Goal: Check status: Check status

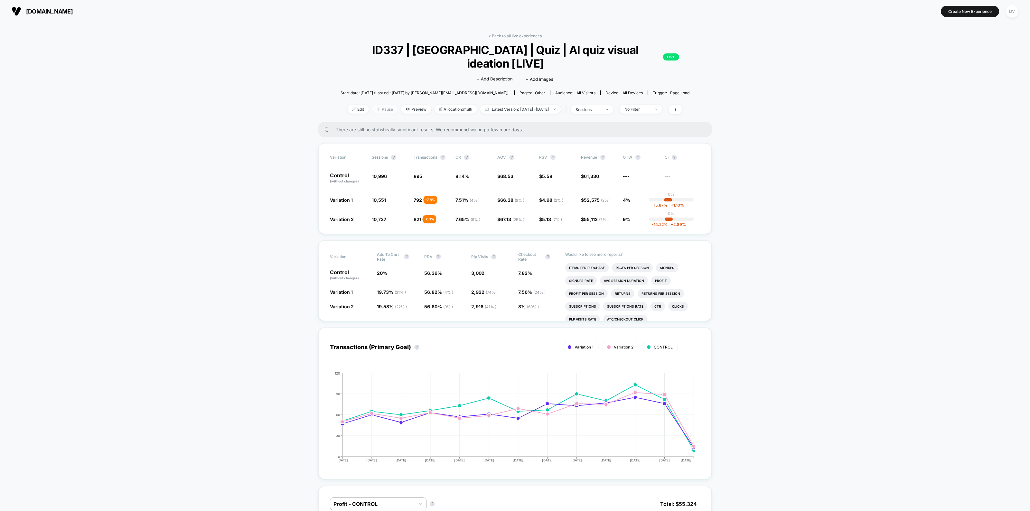
click at [374, 105] on span "Pause" at bounding box center [385, 109] width 26 height 9
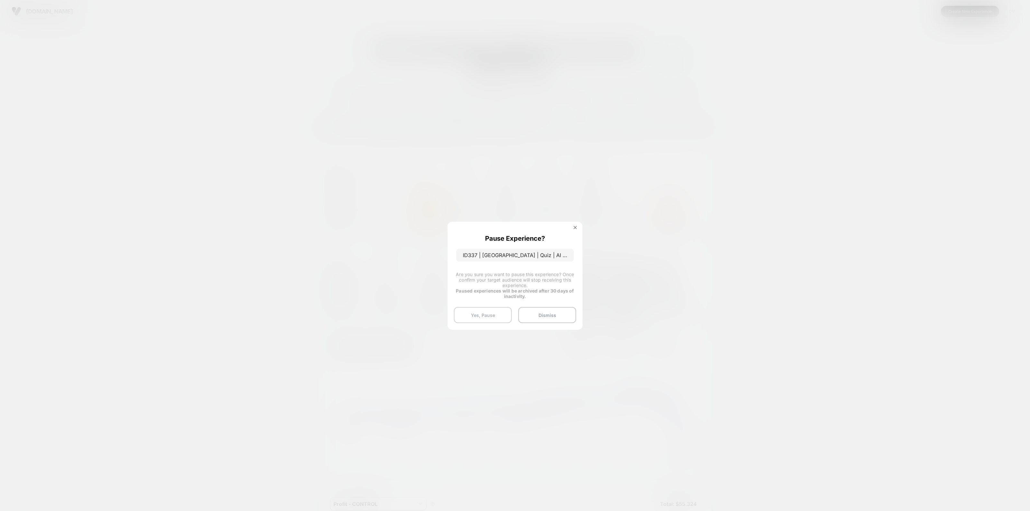
click at [481, 317] on button "Yes, Pause" at bounding box center [483, 315] width 58 height 16
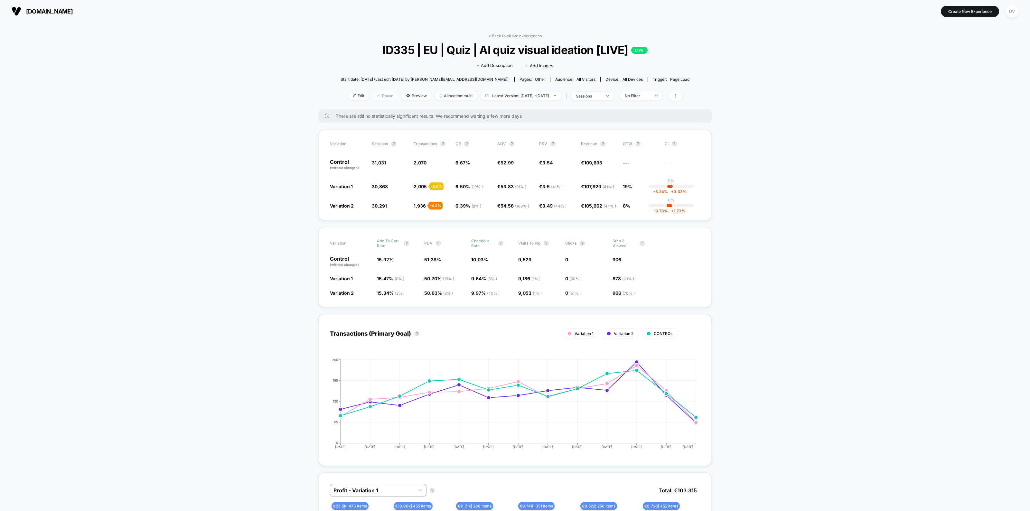
click at [372, 95] on span "Pause" at bounding box center [385, 95] width 26 height 9
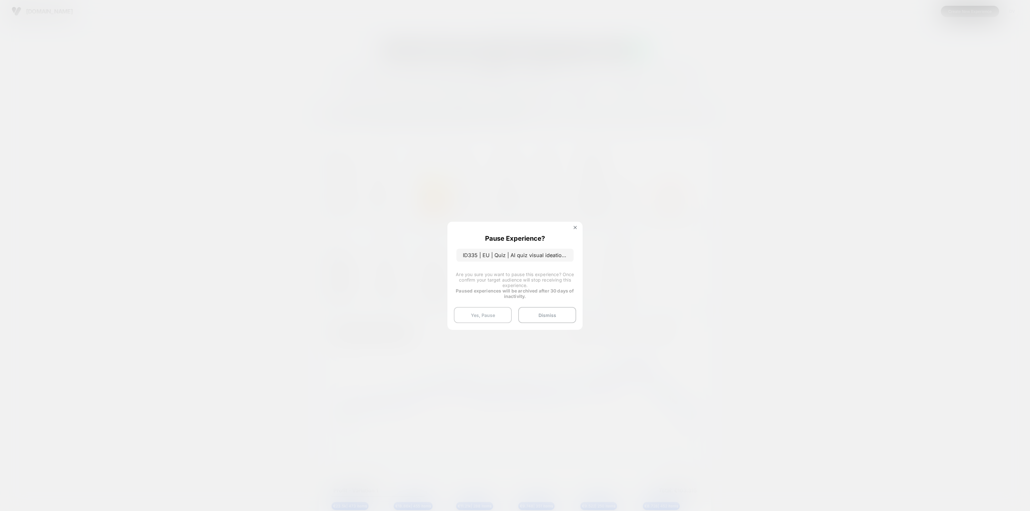
click at [483, 318] on button "Yes, Pause" at bounding box center [483, 315] width 58 height 16
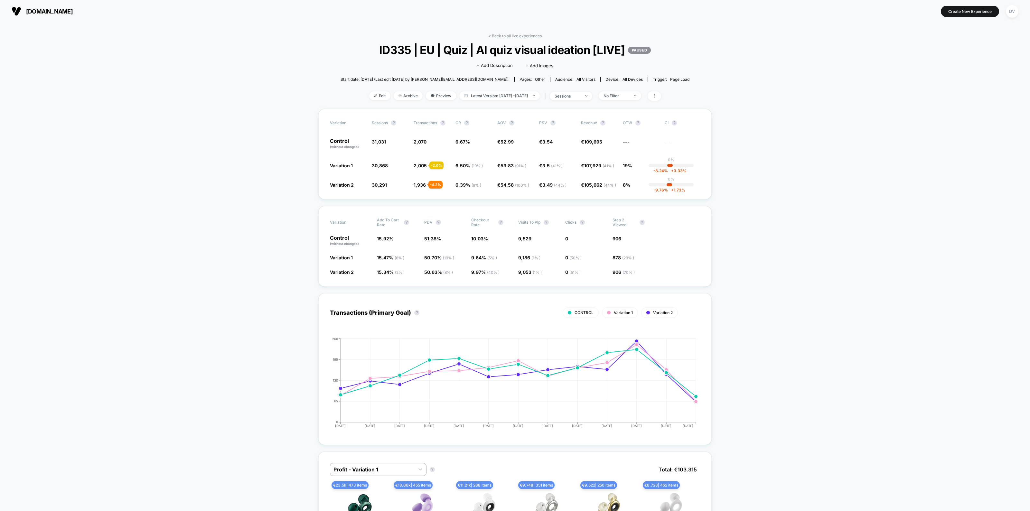
click at [583, 101] on div "< Back to all live experiences ID335 | EU | Quiz | AI quiz visual ideation [LIV…" at bounding box center [515, 70] width 349 height 75
click at [585, 99] on span "sessions" at bounding box center [571, 96] width 42 height 9
click at [561, 145] on span "Users" at bounding box center [556, 145] width 12 height 5
click at [564, 163] on button "Save" at bounding box center [577, 163] width 76 height 11
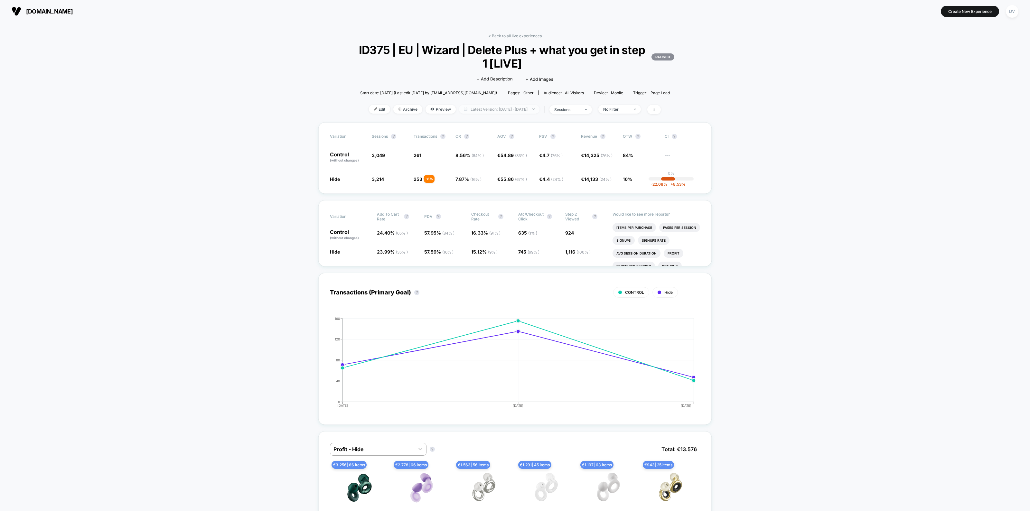
click at [485, 110] on span "Latest Version: [DATE] - [DATE]" at bounding box center [499, 109] width 80 height 9
click at [450, 199] on button "Overall" at bounding box center [454, 202] width 18 height 6
click at [508, 230] on button "Apply" at bounding box center [499, 232] width 109 height 11
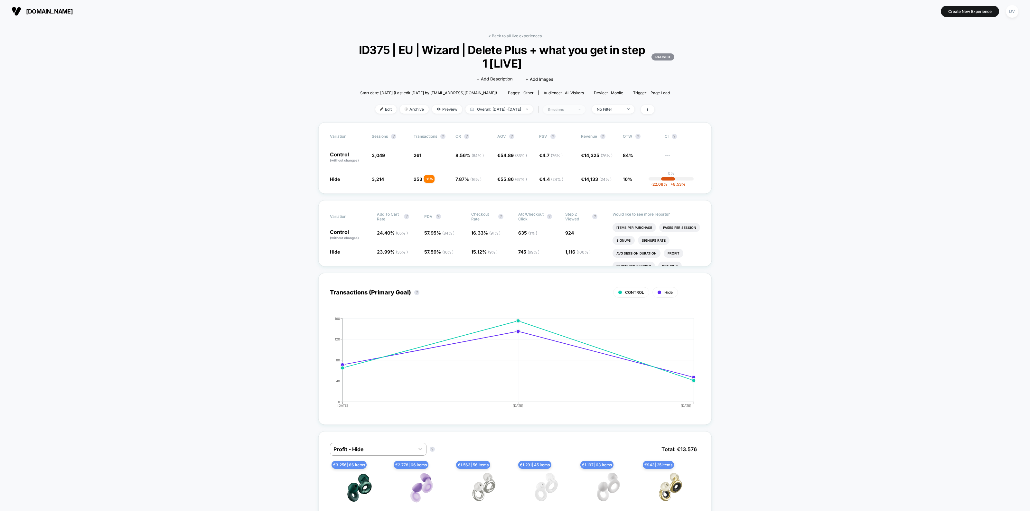
click at [572, 110] on div "sessions" at bounding box center [561, 109] width 26 height 5
click at [545, 158] on span "Users" at bounding box center [548, 158] width 12 height 5
click at [550, 173] on button "Save" at bounding box center [570, 177] width 76 height 11
click at [509, 108] on span "Overall: [DATE] - [DATE]" at bounding box center [500, 109] width 68 height 9
click at [465, 212] on button "Previous Versions" at bounding box center [465, 215] width 40 height 6
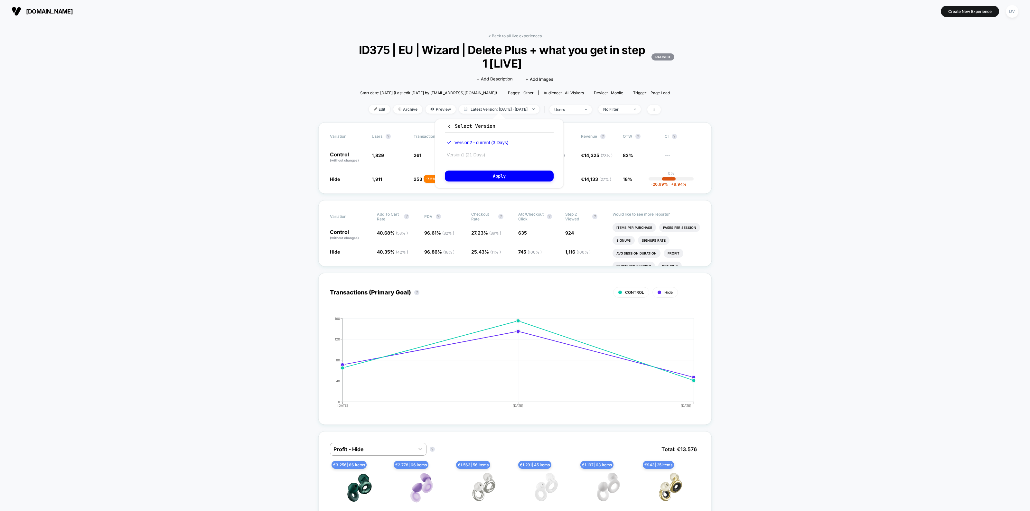
click at [458, 155] on button "Version 1 (21 Days)" at bounding box center [466, 155] width 42 height 6
click at [479, 174] on button "Apply" at bounding box center [499, 176] width 109 height 11
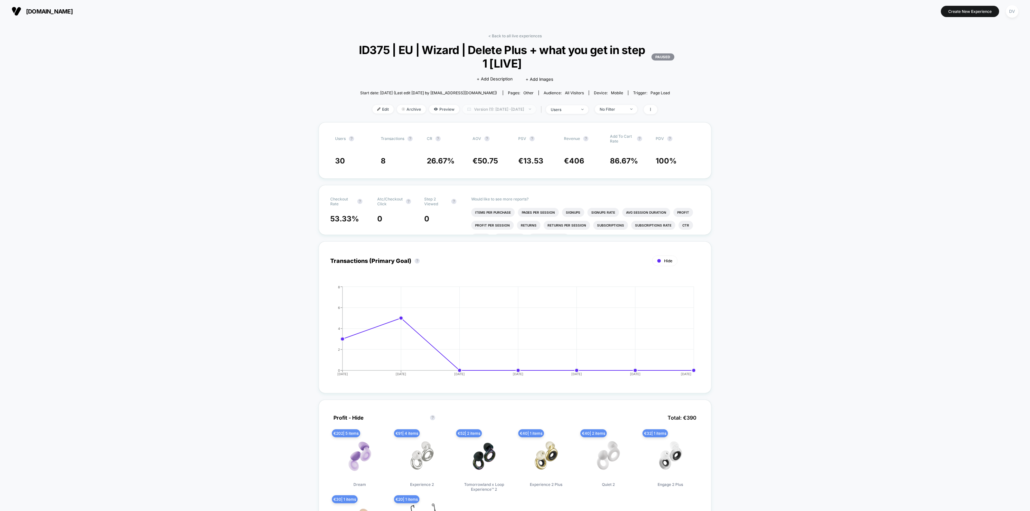
click at [485, 110] on span "Version (1): [DATE] - [DATE]" at bounding box center [499, 109] width 73 height 9
click at [477, 142] on button "Version 2 - current (3 Days)" at bounding box center [474, 143] width 58 height 6
click at [494, 168] on div "Select Version Version 2 - current (3 Days) Version 1 (21 Days) Apply" at bounding box center [499, 153] width 129 height 69
click at [493, 175] on button "Apply" at bounding box center [499, 176] width 109 height 11
click at [497, 113] on div "Edit Archive Preview Latest Version: [DATE] - [DATE] | users No Filter" at bounding box center [515, 109] width 354 height 9
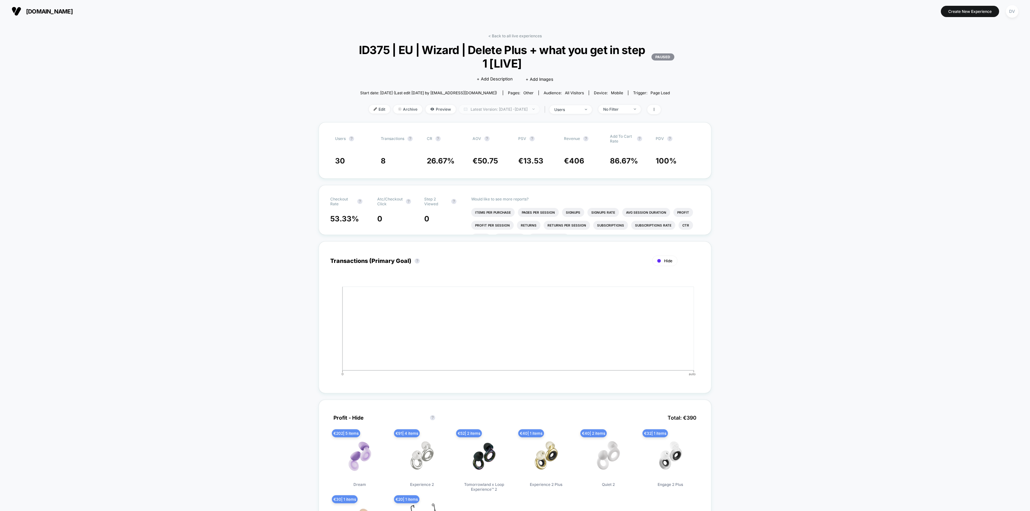
click at [502, 109] on span "Latest Version: [DATE] - [DATE]" at bounding box center [499, 109] width 80 height 9
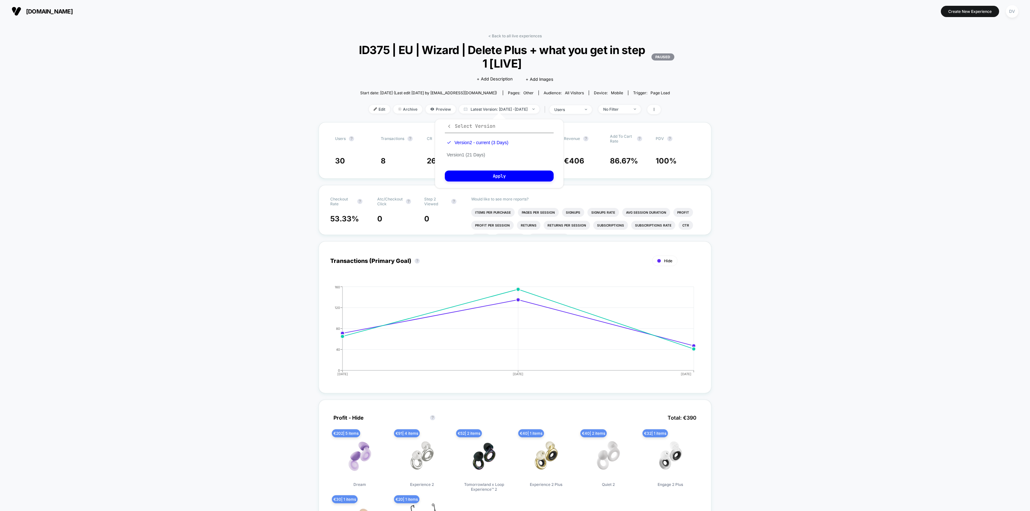
click at [470, 126] on span "Select Version" at bounding box center [471, 126] width 49 height 6
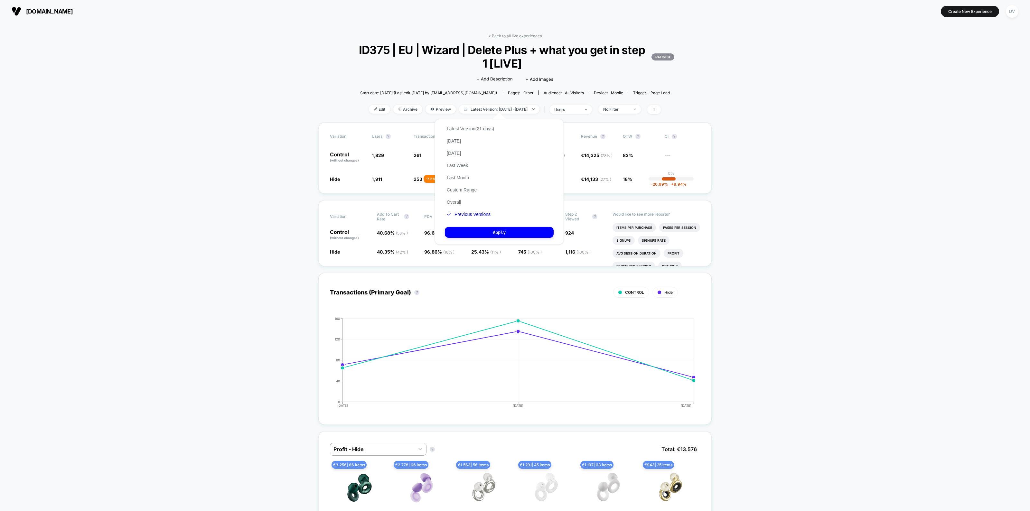
click at [455, 195] on div "Latest Version (21 days) [DATE] [DATE] Last Week Last Month Custom Range Overal…" at bounding box center [470, 172] width 51 height 98
click at [455, 199] on button "Overall" at bounding box center [454, 202] width 18 height 6
click at [483, 227] on button "Apply" at bounding box center [499, 232] width 109 height 11
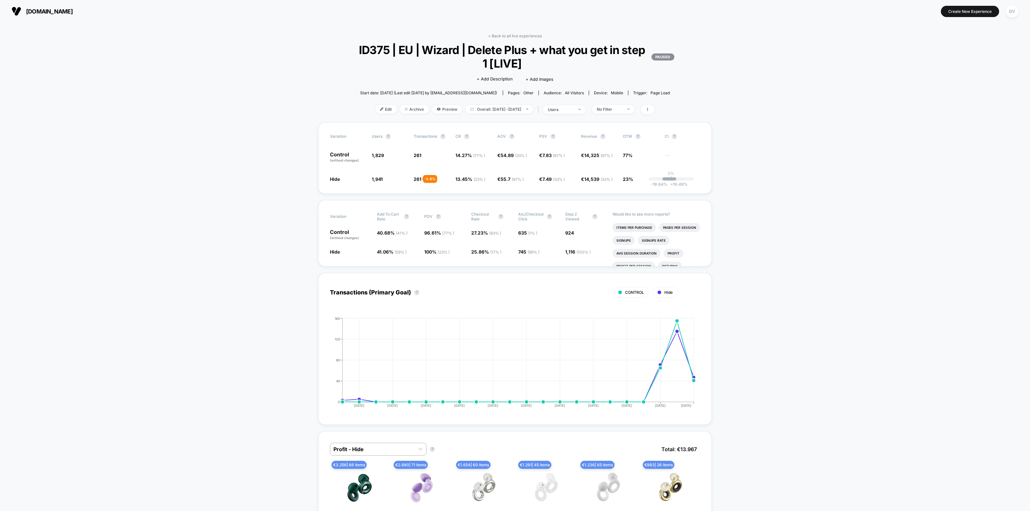
click at [660, 55] on p "PAUSED" at bounding box center [663, 56] width 23 height 7
